Goal: Task Accomplishment & Management: Use online tool/utility

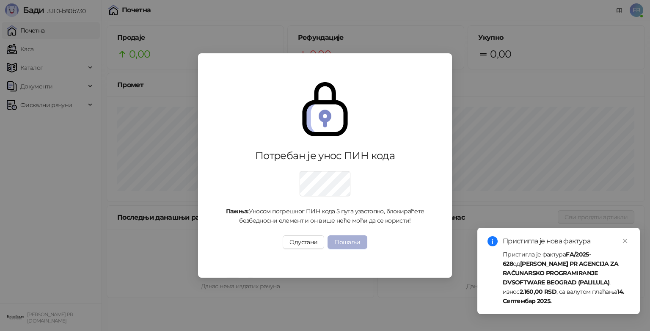
click at [355, 242] on button "Пошаљи" at bounding box center [346, 242] width 39 height 14
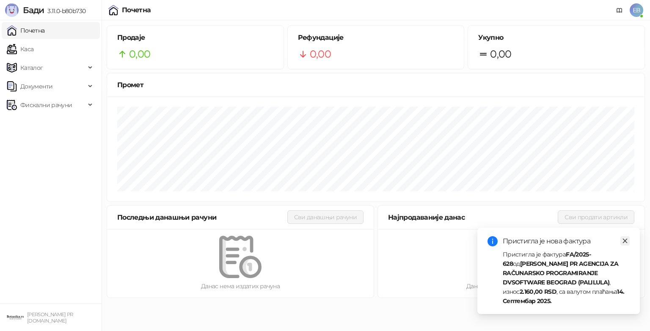
click at [625, 240] on icon "close" at bounding box center [625, 241] width 5 height 5
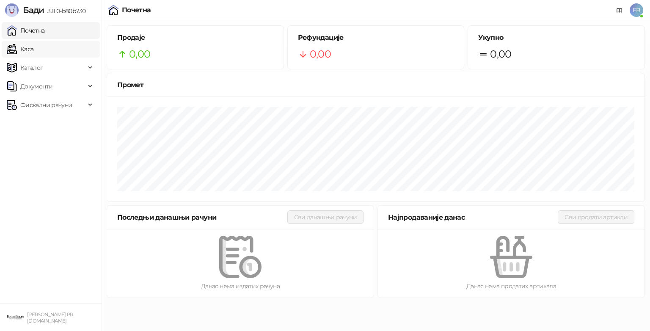
click at [29, 45] on link "Каса" at bounding box center [20, 49] width 27 height 17
